Goal: Task Accomplishment & Management: Contribute content

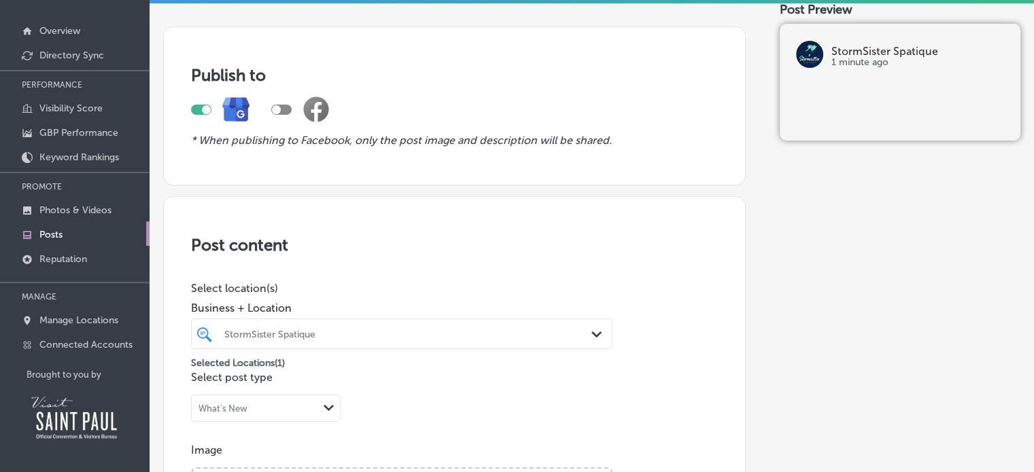
scroll to position [78, 0]
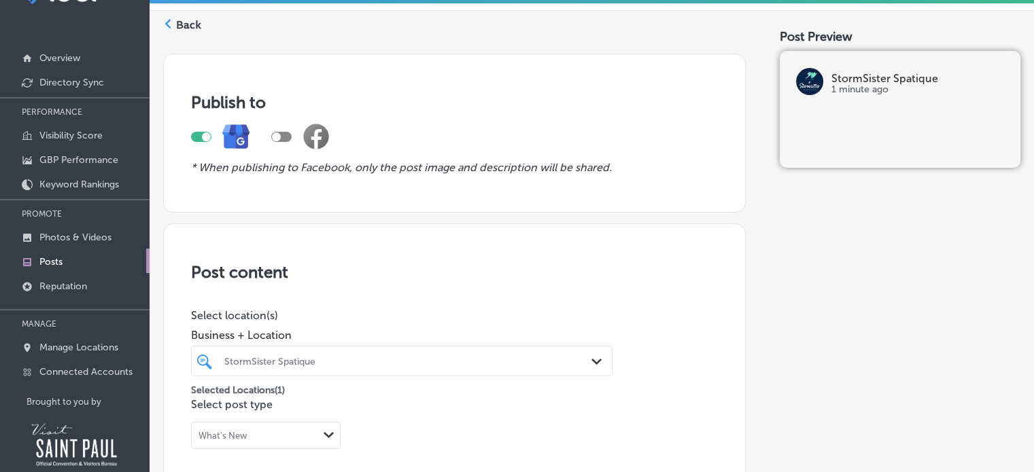
scroll to position [0, 0]
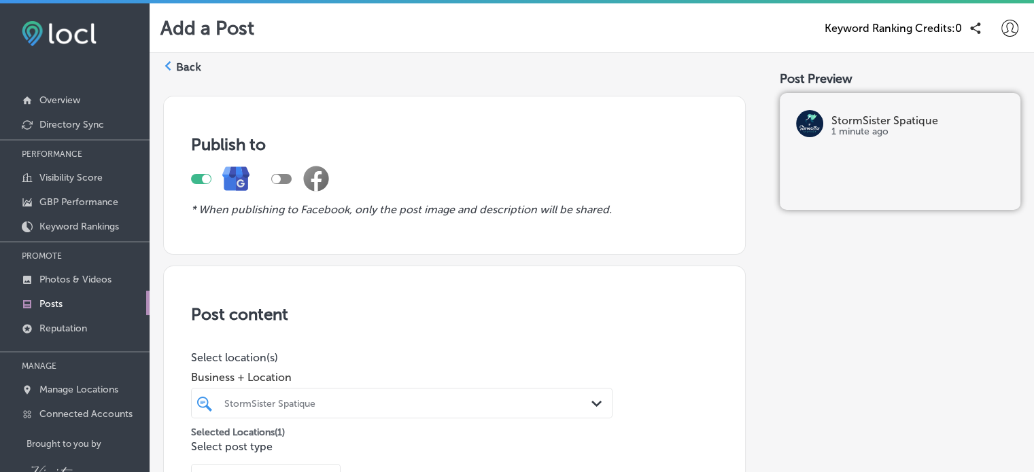
click at [1001, 30] on icon at bounding box center [1009, 28] width 17 height 17
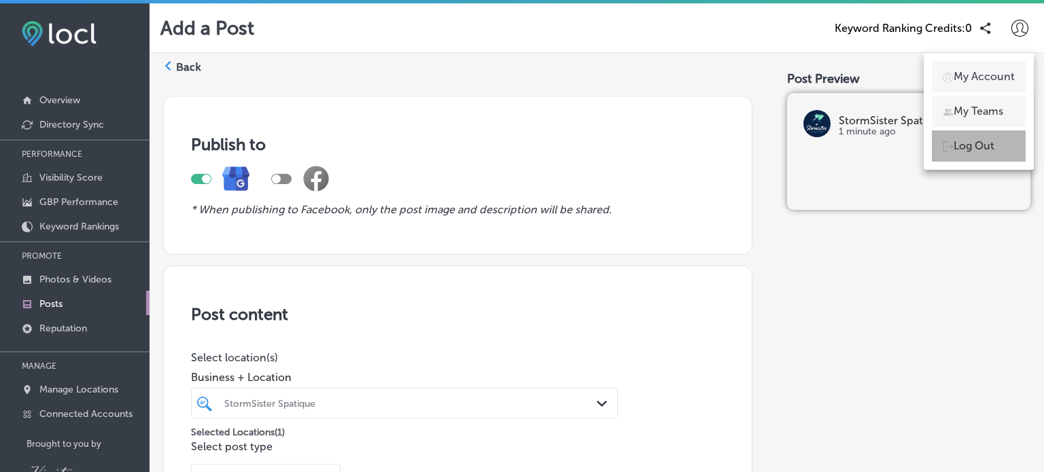
click at [973, 145] on p "Log Out" at bounding box center [973, 146] width 41 height 16
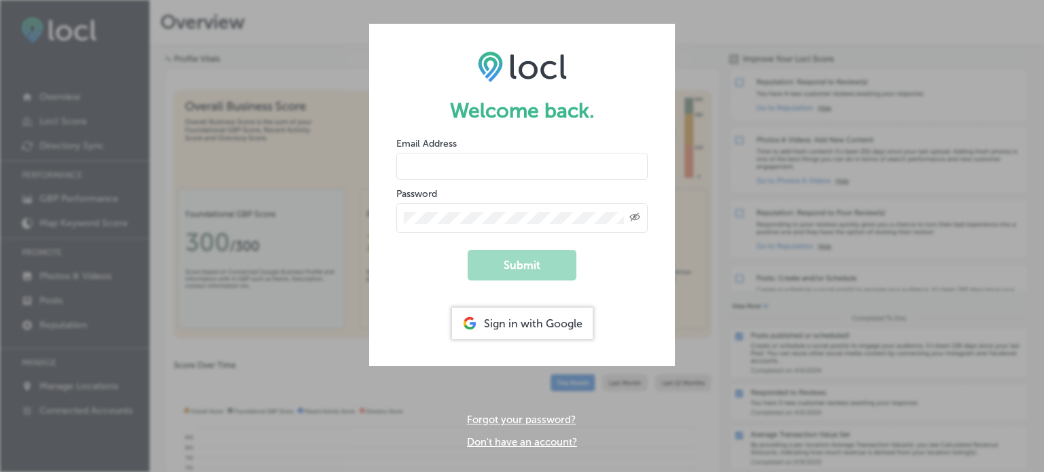
click at [523, 156] on input "email" at bounding box center [521, 166] width 251 height 27
type input "[EMAIL_ADDRESS][DOMAIN_NAME]"
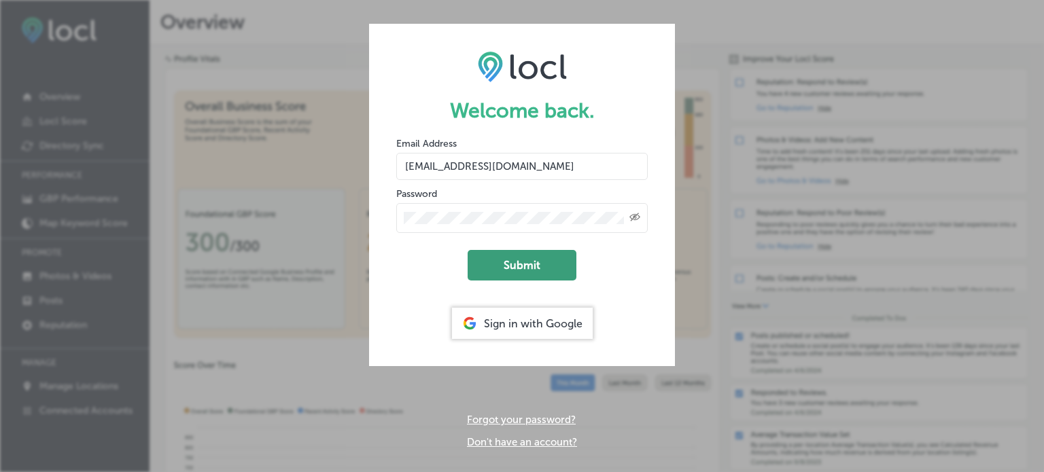
click at [518, 265] on button "Submit" at bounding box center [522, 265] width 109 height 31
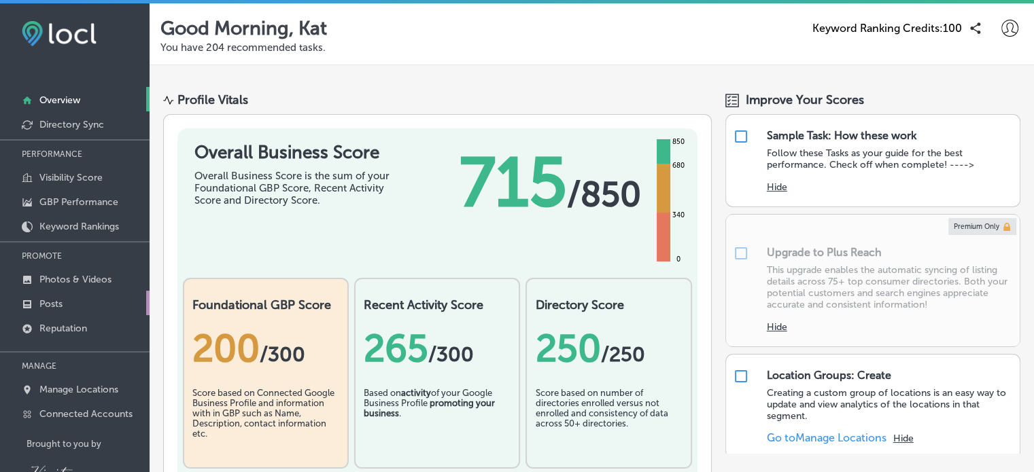
click at [53, 300] on p "Posts" at bounding box center [50, 304] width 23 height 12
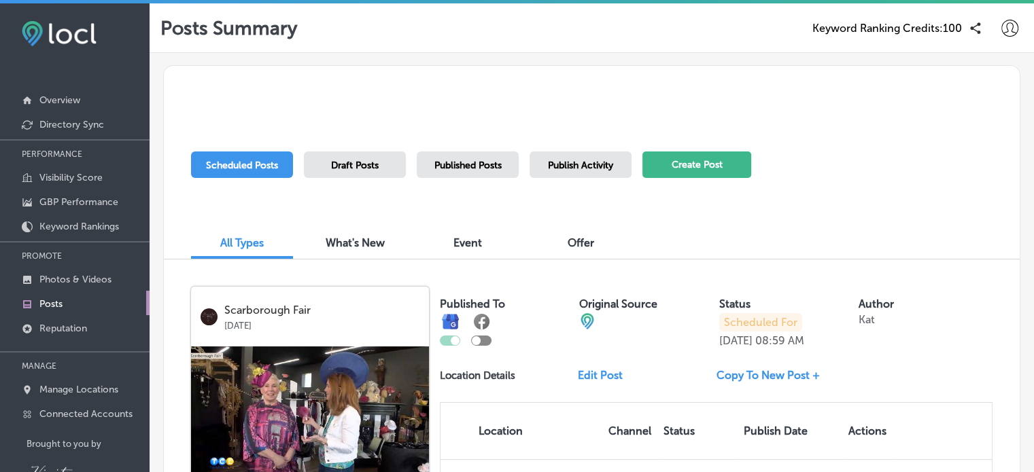
click at [655, 160] on button "Create Post" at bounding box center [696, 165] width 109 height 27
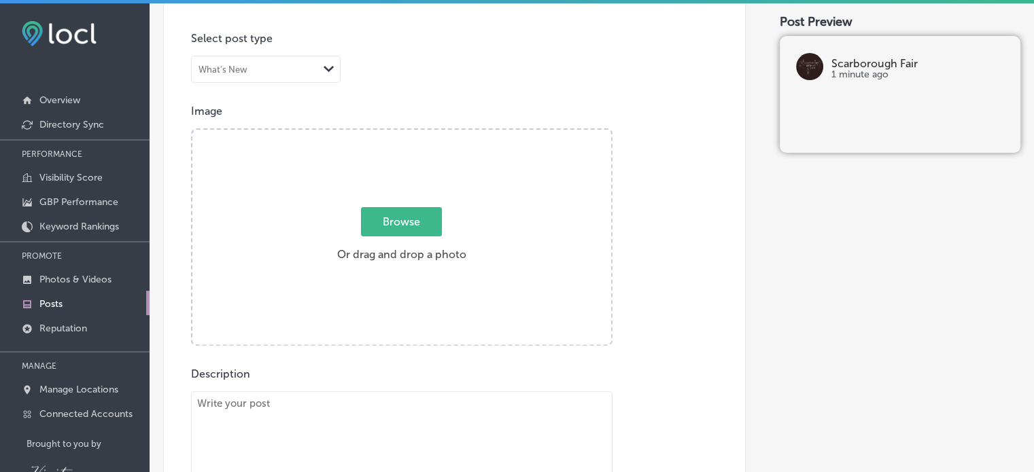
scroll to position [319, 0]
click at [393, 226] on span "Browse" at bounding box center [401, 221] width 81 height 29
click at [393, 134] on input "Browse Or drag and drop a photo" at bounding box center [401, 132] width 419 height 4
type input "C:\fakepath\Black-Peony-Short-Ballet-Slip-by-[PERSON_NAME].jpeg"
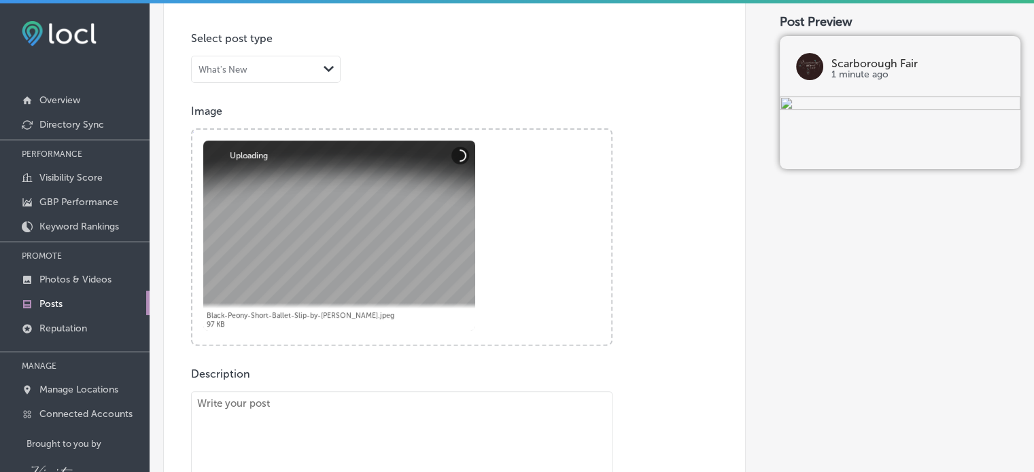
scroll to position [791, 0]
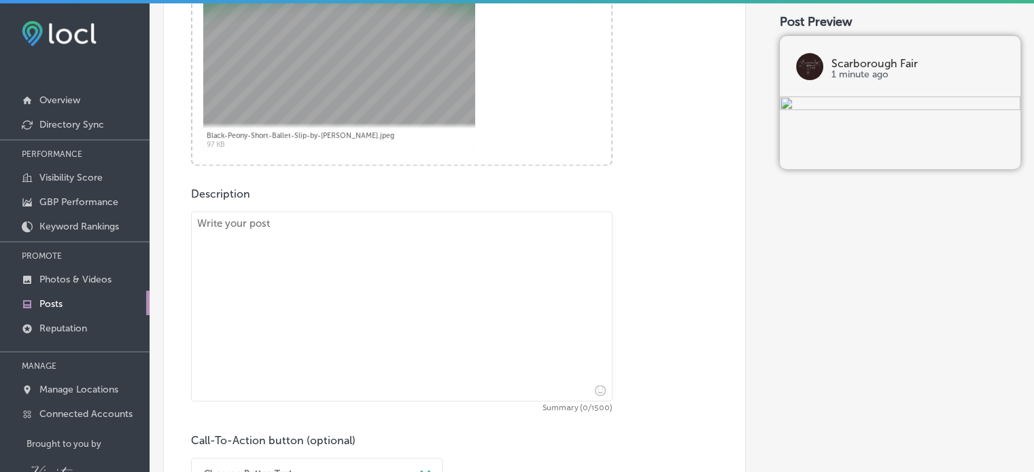
scroll to position [499, 0]
click at [262, 242] on textarea at bounding box center [401, 307] width 421 height 190
paste textarea "Become a [PERSON_NAME] and see it first❗️ [URL][DOMAIN_NAME] #kristalarson #kri…"
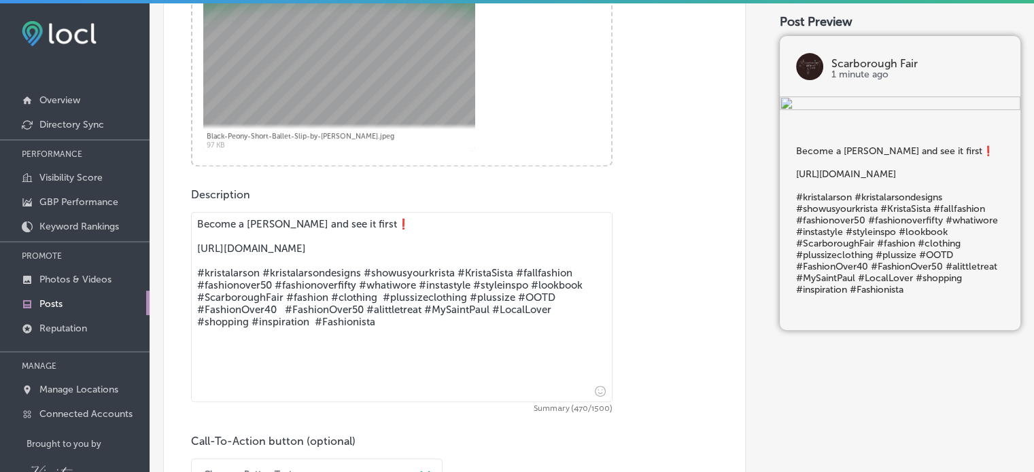
drag, startPoint x: 440, startPoint y: 259, endPoint x: 188, endPoint y: 248, distance: 253.0
click at [188, 248] on div "Post content Select location(s) Select post type What's New Path Created with S…" at bounding box center [454, 152] width 582 height 771
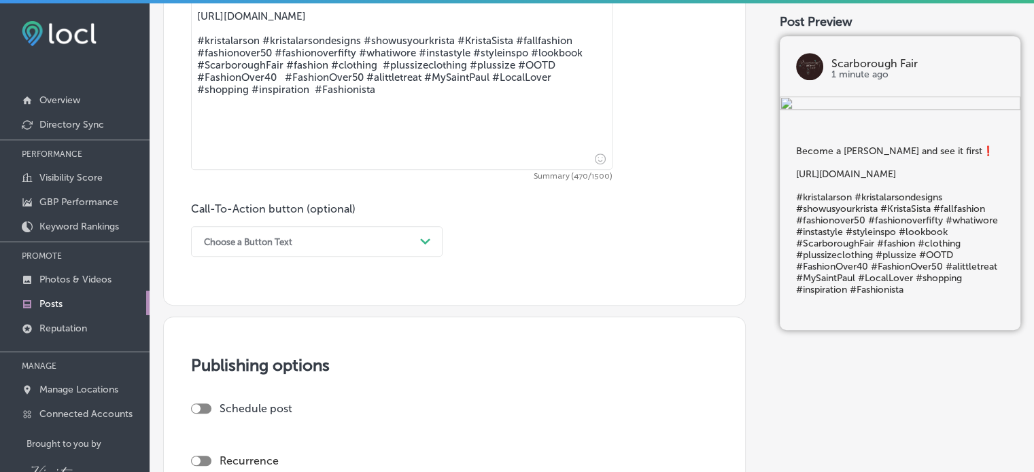
scroll to position [735, 0]
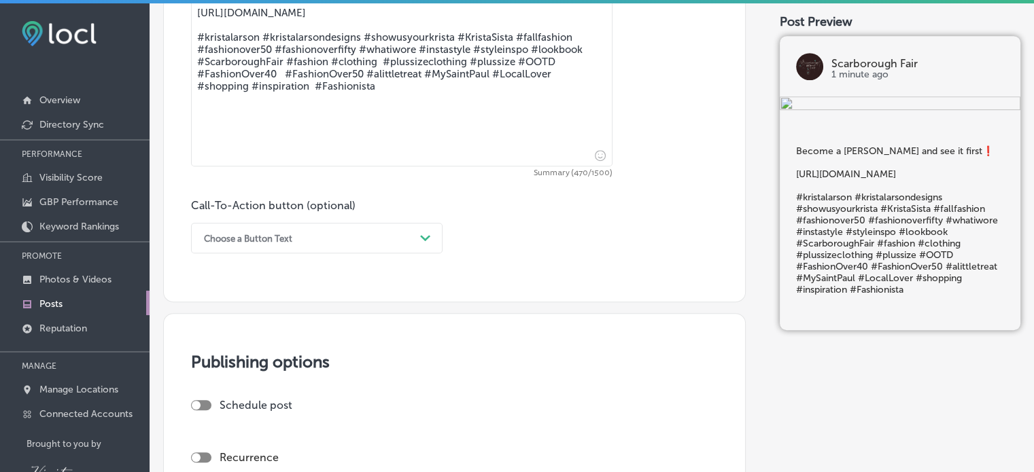
type textarea "Become a [PERSON_NAME] and see it first❗️ [URL][DOMAIN_NAME] #kristalarson #kri…"
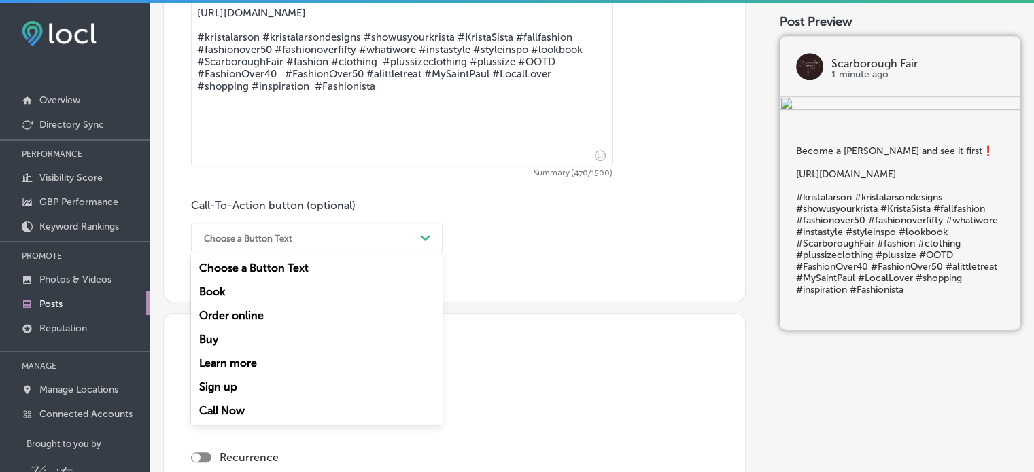
click at [420, 239] on icon "Path Created with Sketch." at bounding box center [425, 238] width 10 height 6
click at [222, 339] on div "Buy" at bounding box center [316, 340] width 251 height 24
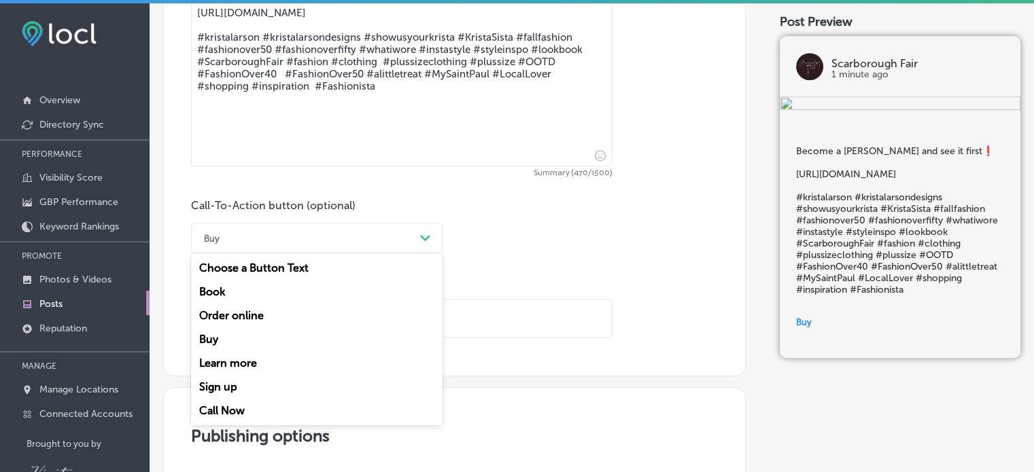
click at [423, 233] on div "Path Created with Sketch." at bounding box center [425, 238] width 11 height 11
click at [254, 368] on div "Learn more" at bounding box center [316, 363] width 251 height 24
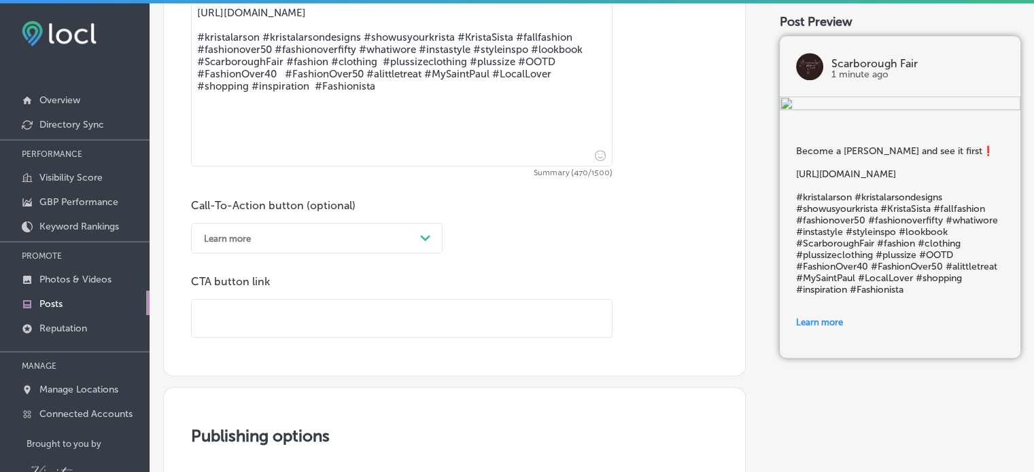
click at [228, 318] on input "text" at bounding box center [402, 318] width 420 height 37
paste input "[URL][DOMAIN_NAME]"
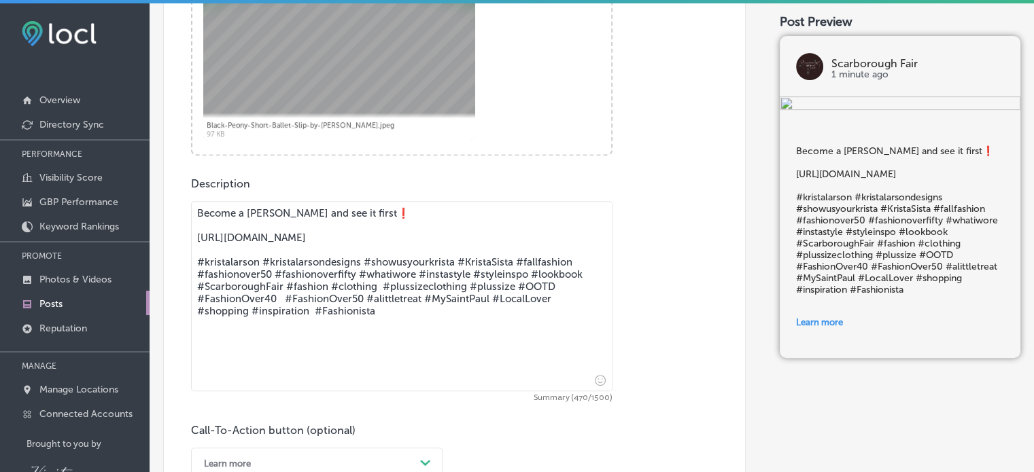
scroll to position [506, 0]
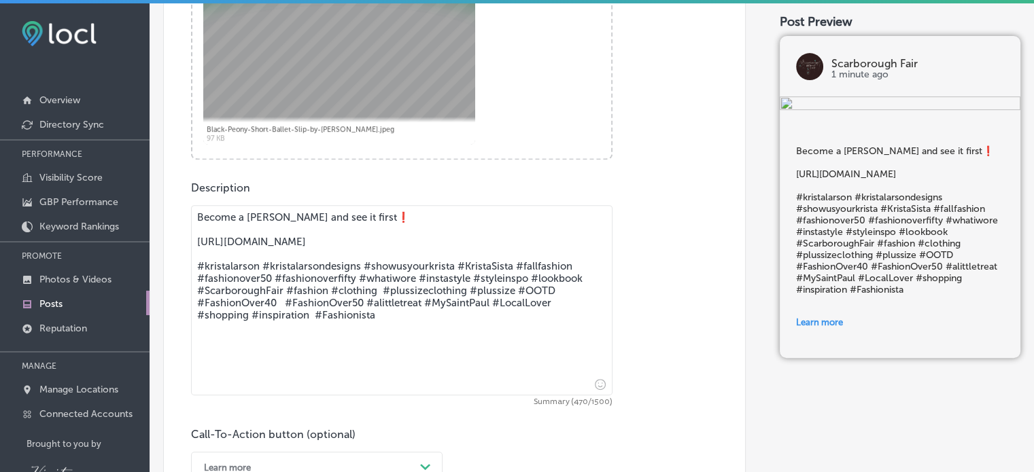
type input "[URL][DOMAIN_NAME]"
drag, startPoint x: 376, startPoint y: 329, endPoint x: 175, endPoint y: 207, distance: 235.4
click at [175, 207] on div "Post content Select location(s) Select post type What's New Path Created with S…" at bounding box center [454, 207] width 582 height 894
click at [385, 336] on textarea "Become a [PERSON_NAME] and see it first❗️ [URL][DOMAIN_NAME] #kristalarson #kri…" at bounding box center [401, 300] width 421 height 190
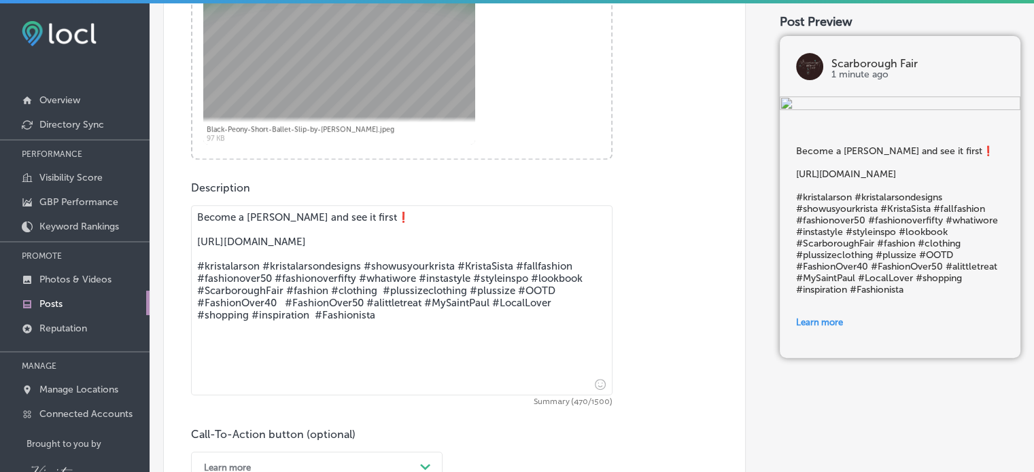
drag, startPoint x: 385, startPoint y: 339, endPoint x: 177, endPoint y: 245, distance: 228.1
click at [177, 245] on div "Post content Select location(s) Select post type What's New Path Created with S…" at bounding box center [454, 207] width 582 height 894
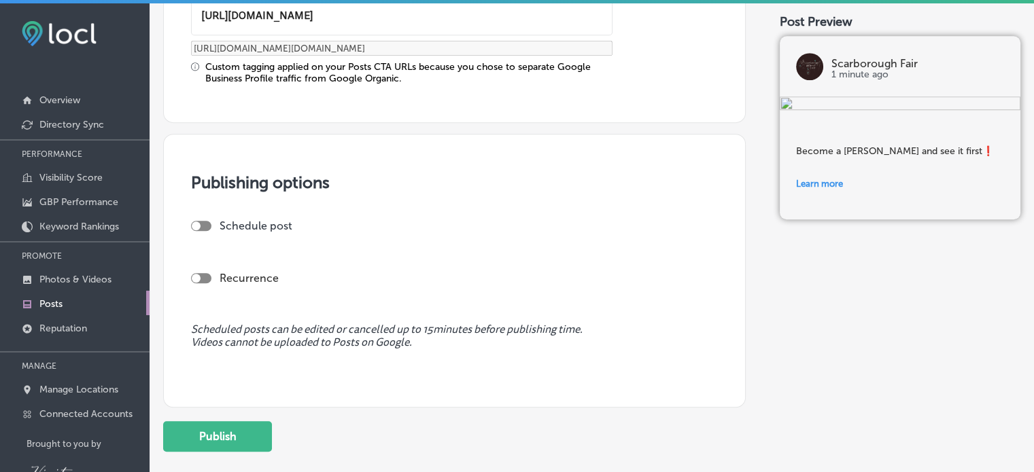
scroll to position [1048, 0]
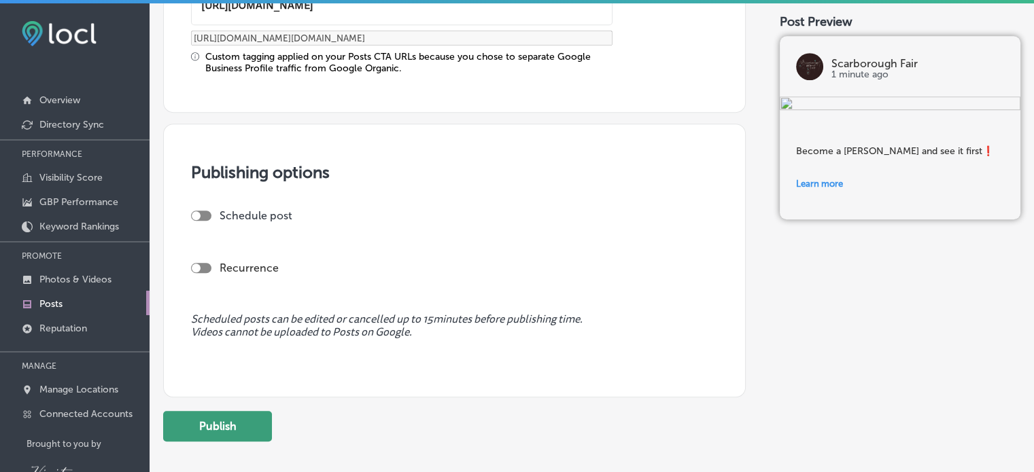
type textarea "Become a [PERSON_NAME] and see it first❗️"
click at [208, 423] on button "Publish" at bounding box center [217, 426] width 109 height 31
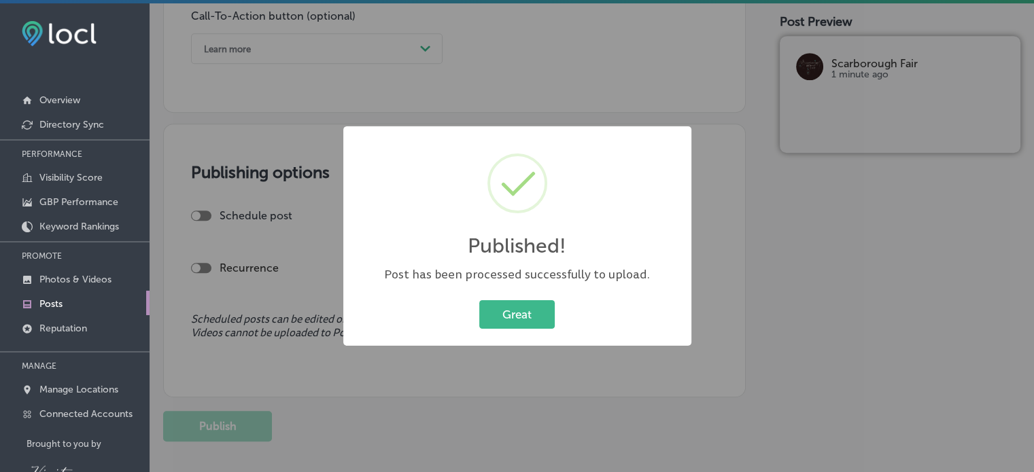
scroll to position [926, 0]
click at [516, 326] on button "Great" at bounding box center [516, 314] width 75 height 28
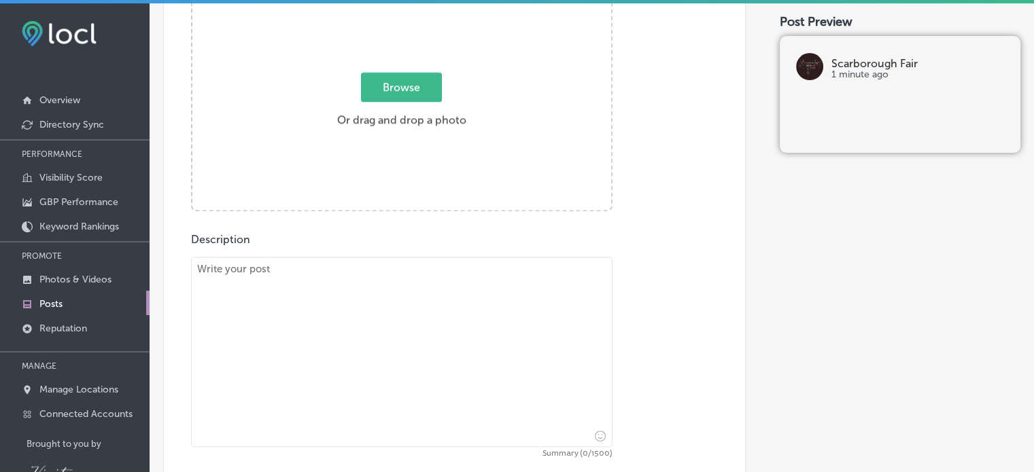
scroll to position [0, 0]
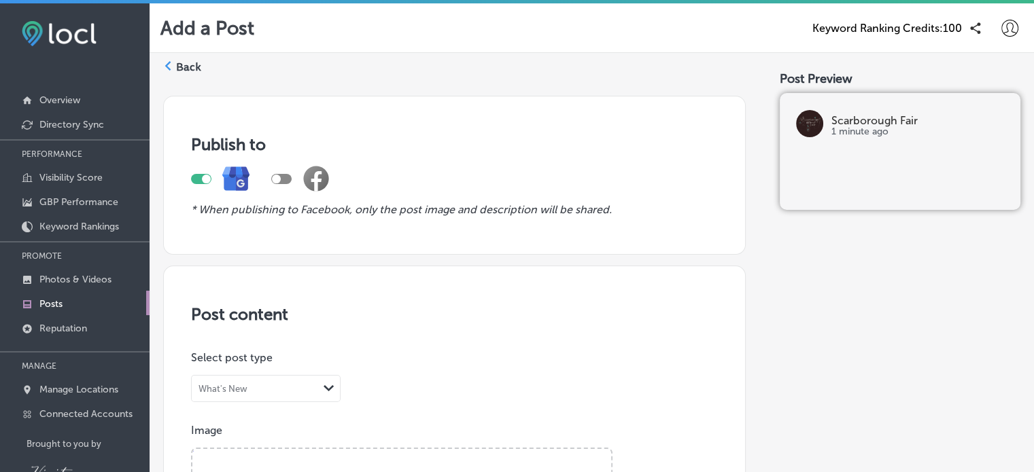
click at [173, 69] on div "Back" at bounding box center [182, 72] width 38 height 25
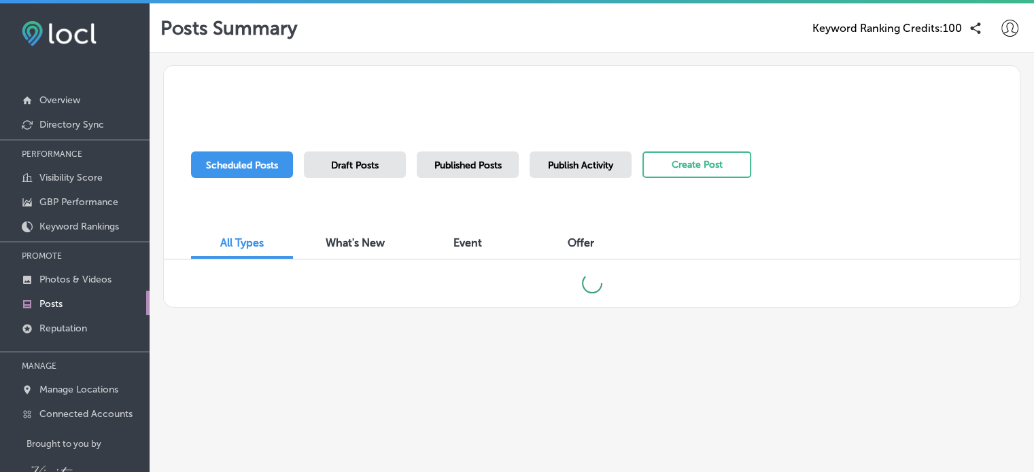
click at [384, 166] on div "Draft Posts" at bounding box center [355, 165] width 102 height 27
